Goal: Information Seeking & Learning: Learn about a topic

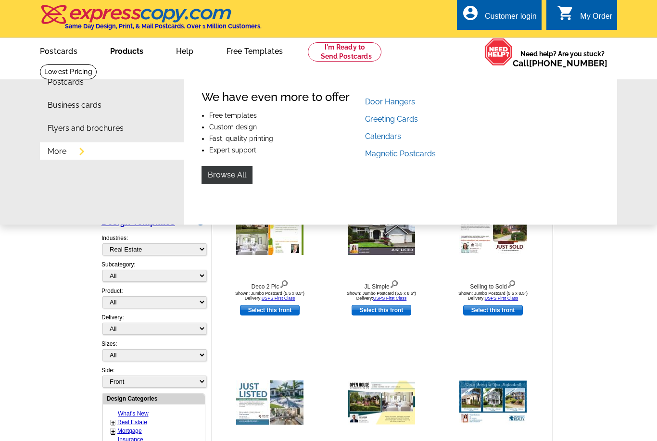
select select "785"
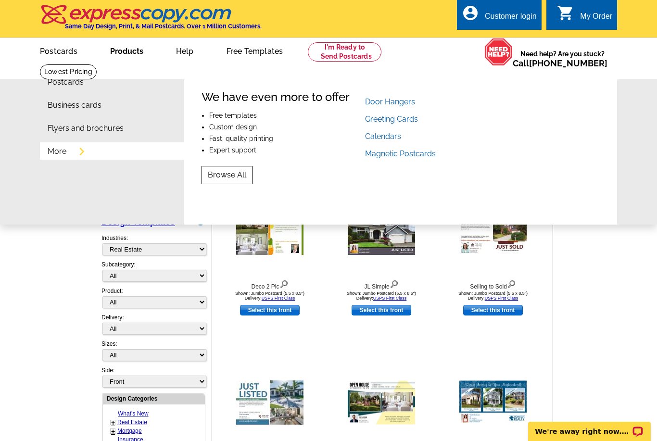
click at [235, 173] on link "Browse All" at bounding box center [227, 175] width 51 height 18
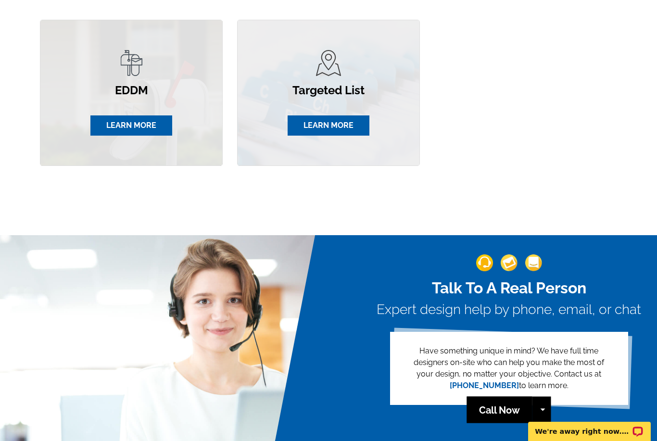
scroll to position [572, 0]
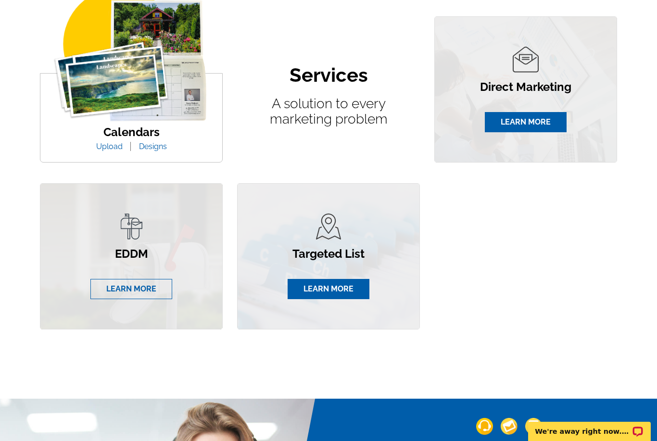
click at [140, 288] on link "LEARN MORE" at bounding box center [131, 289] width 82 height 20
